Goal: Information Seeking & Learning: Learn about a topic

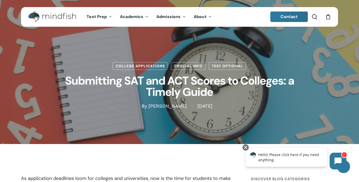
drag, startPoint x: 68, startPoint y: 82, endPoint x: 264, endPoint y: 106, distance: 197.3
click at [264, 106] on div "College Applications Crucial Info Test Optional Submitting SAT and ACT Scores t…" at bounding box center [179, 72] width 317 height 75
copy div "Submitting SAT and ACT Scores to Colleges: a Timely Guide By [PERSON_NAME] [DAT…"
click at [264, 104] on div "By [PERSON_NAME] [DATE] [DATE] No Comments" at bounding box center [179, 106] width 317 height 6
click at [256, 98] on h1 "Submitting SAT and ACT Scores to Colleges: a Timely Guide" at bounding box center [179, 86] width 262 height 33
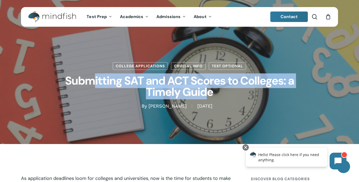
drag, startPoint x: 207, startPoint y: 89, endPoint x: 96, endPoint y: 81, distance: 111.5
click at [94, 81] on h1 "Submitting SAT and ACT Scores to Colleges: a Timely Guide" at bounding box center [179, 86] width 262 height 33
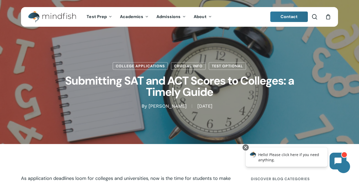
click at [230, 96] on h1 "Submitting SAT and ACT Scores to Colleges: a Timely Guide" at bounding box center [179, 86] width 262 height 33
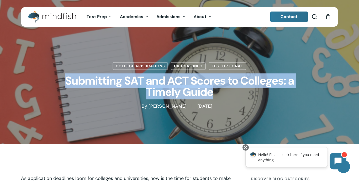
copy h1 "Submitting SAT and ACT Scores to Colleges: a Timely Guide"
drag, startPoint x: 222, startPoint y: 93, endPoint x: 62, endPoint y: 78, distance: 160.5
click at [62, 79] on h1 "Submitting SAT and ACT Scores to Colleges: a Timely Guide" at bounding box center [179, 86] width 262 height 33
